Goal: Task Accomplishment & Management: Manage account settings

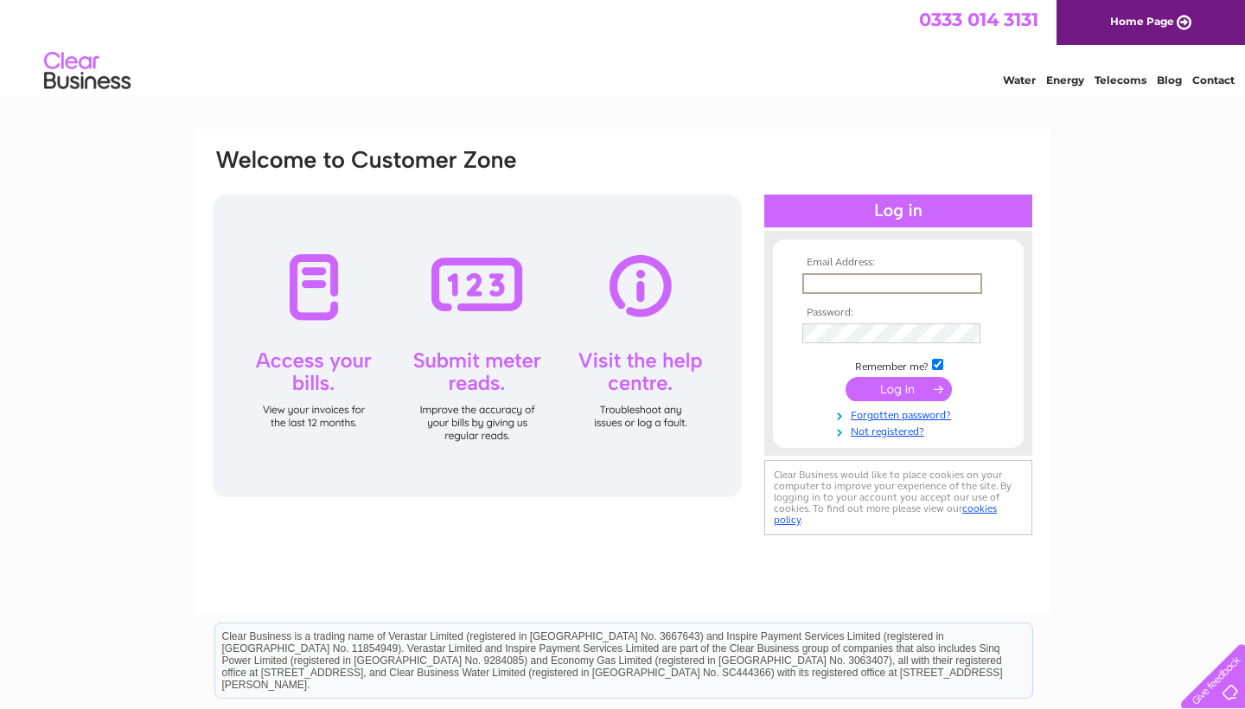
type input "info@theavenuelaunderette.co.uk"
click at [899, 387] on input "submit" at bounding box center [899, 389] width 106 height 24
click at [869, 398] on td at bounding box center [898, 389] width 201 height 33
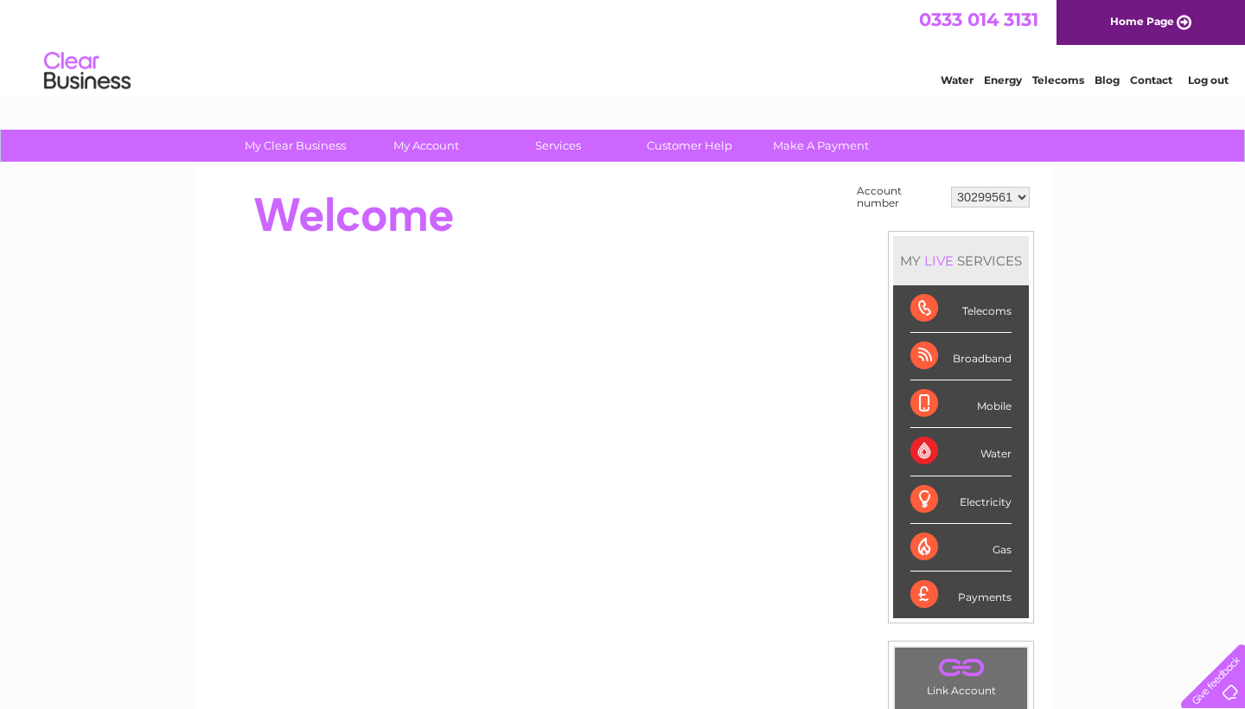
click at [996, 509] on div "Electricity" at bounding box center [961, 501] width 101 height 48
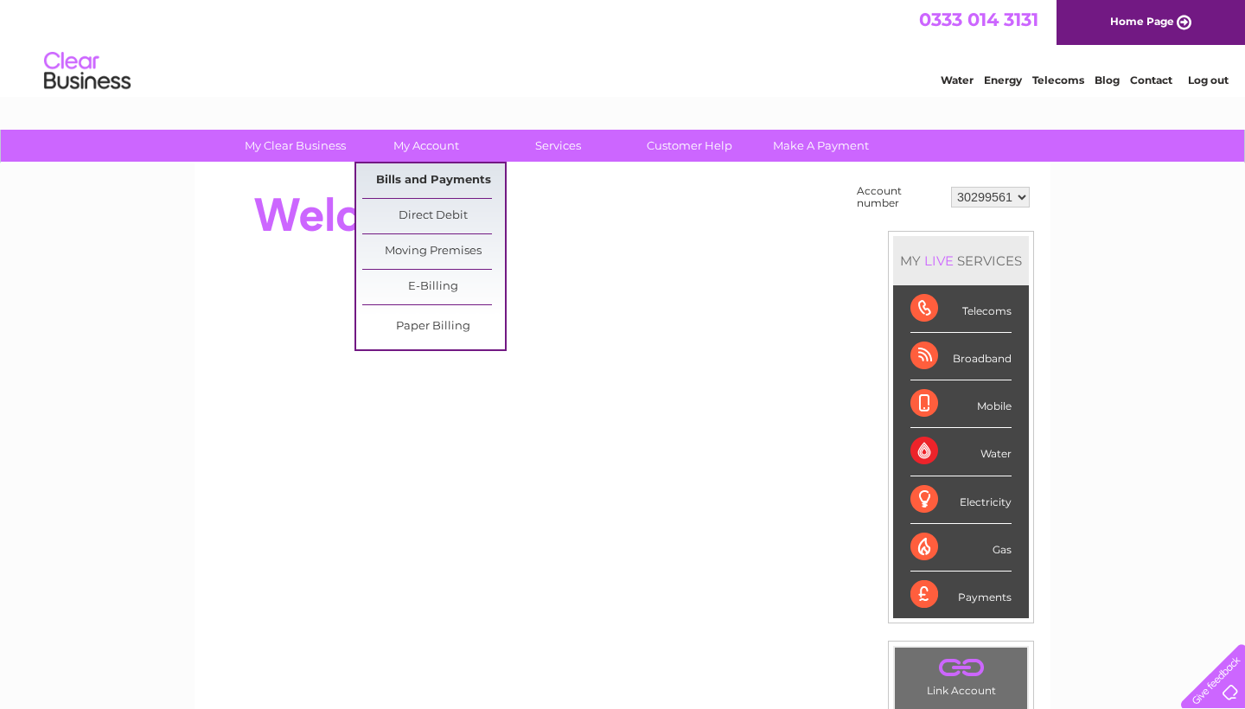
click at [451, 182] on link "Bills and Payments" at bounding box center [433, 180] width 143 height 35
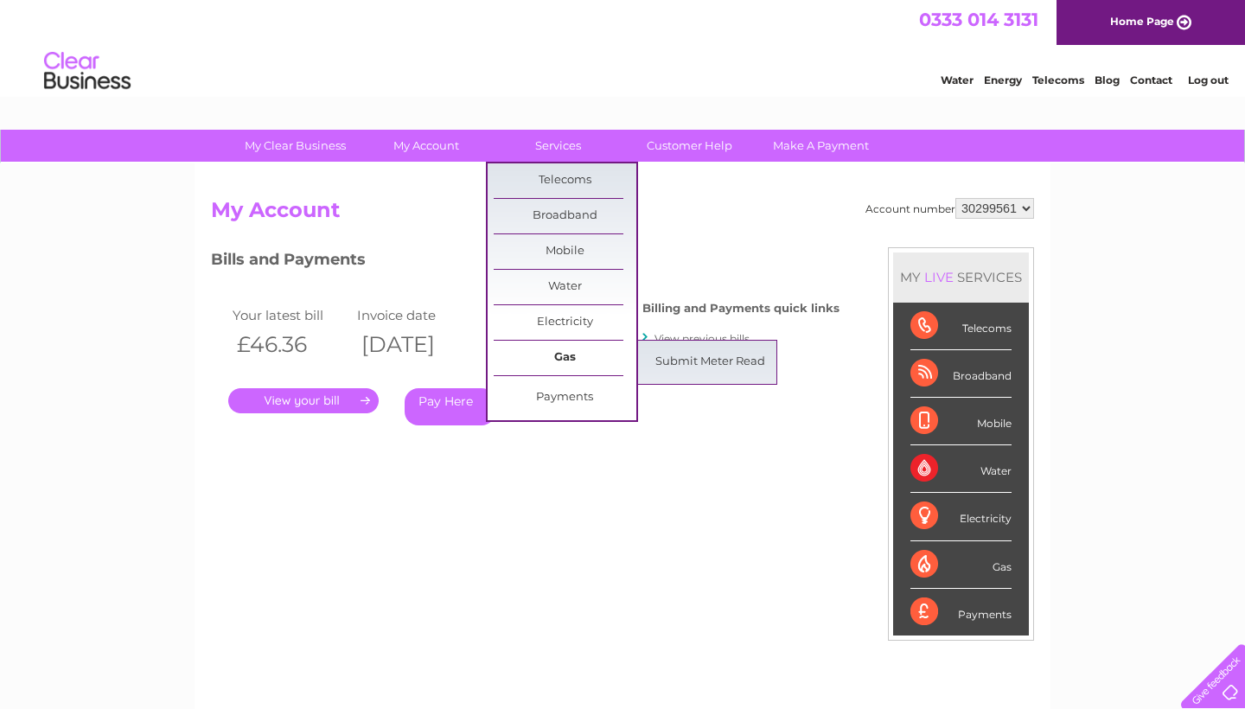
click at [579, 357] on link "Gas" at bounding box center [565, 358] width 143 height 35
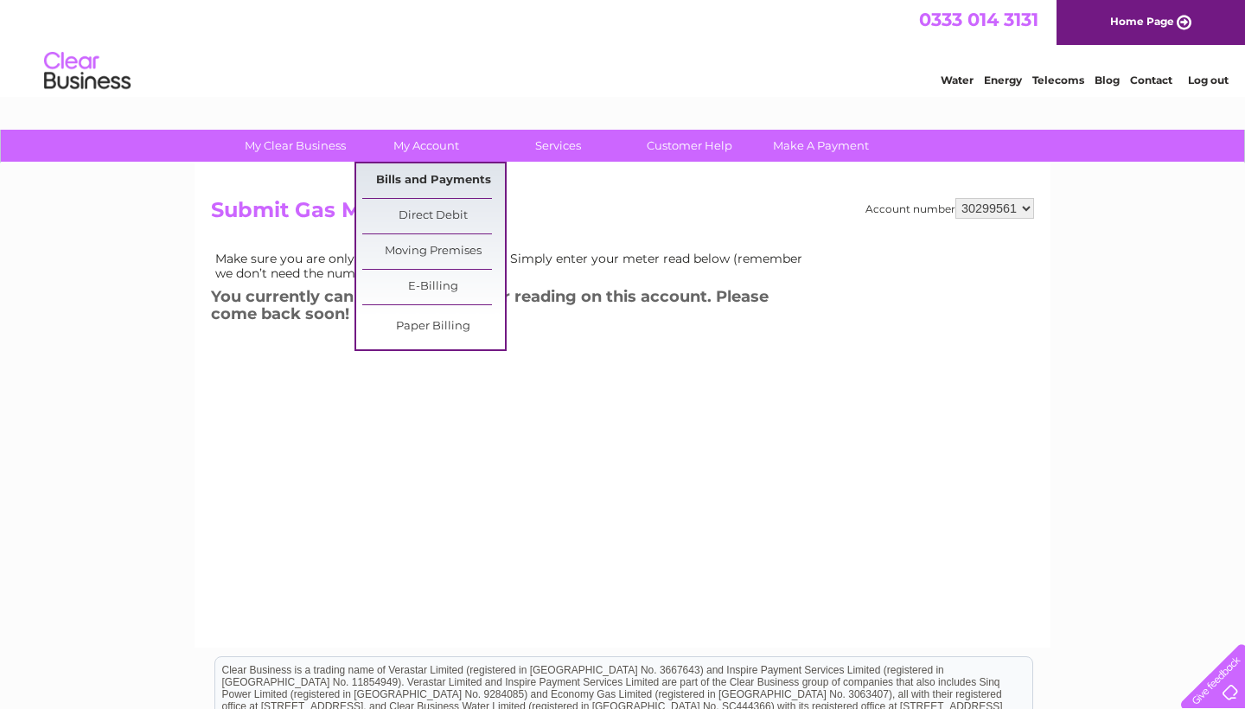
click at [445, 169] on link "Bills and Payments" at bounding box center [433, 180] width 143 height 35
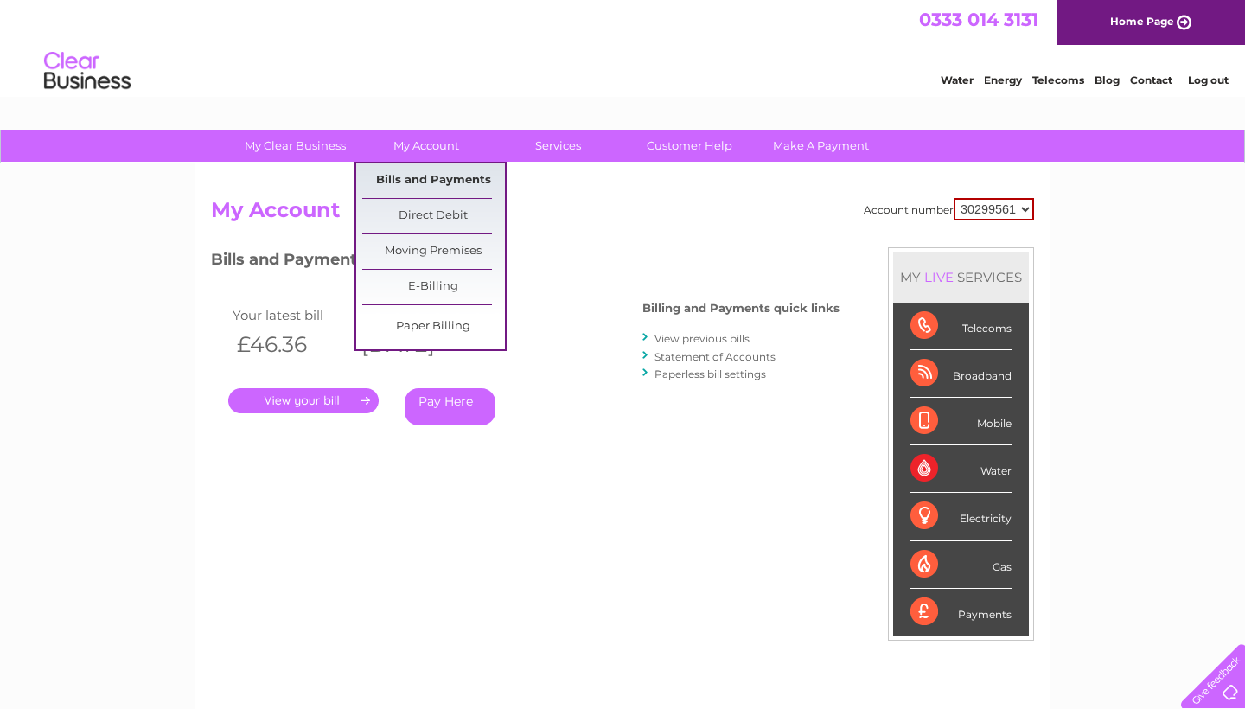
click at [466, 181] on link "Bills and Payments" at bounding box center [433, 180] width 143 height 35
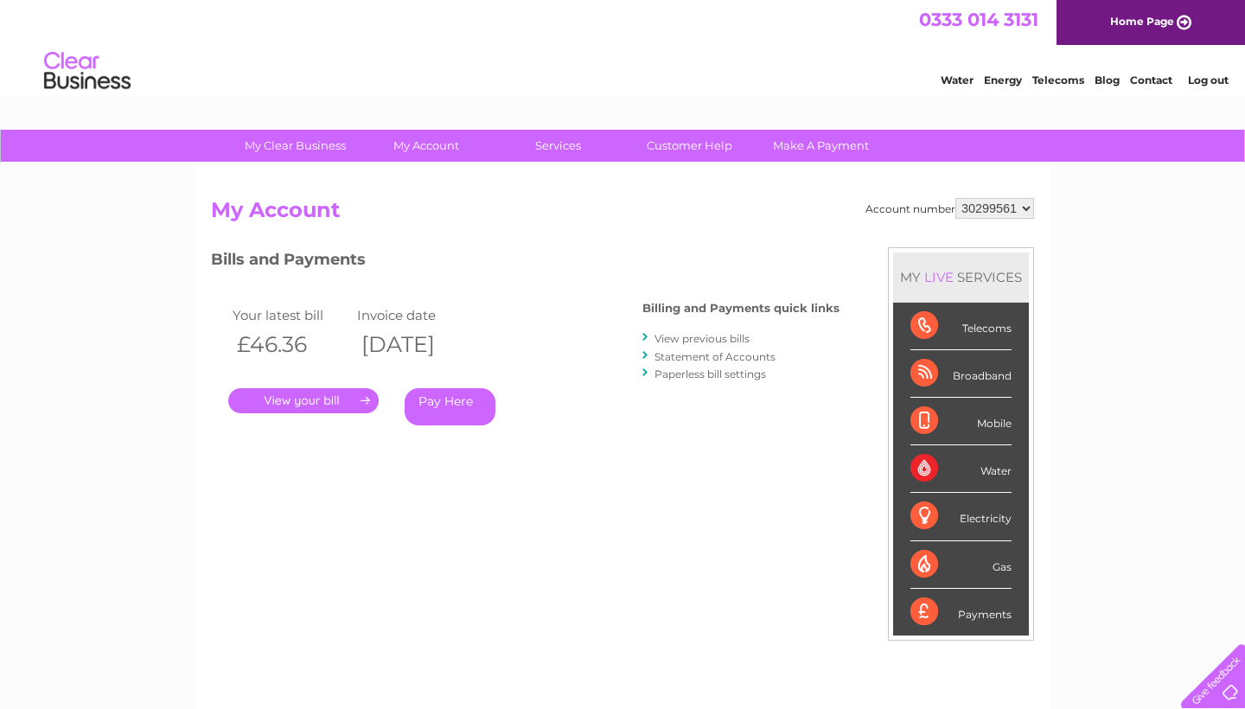
select select "30299883"
click at [295, 395] on link "." at bounding box center [303, 400] width 150 height 25
